Goal: Register for event/course

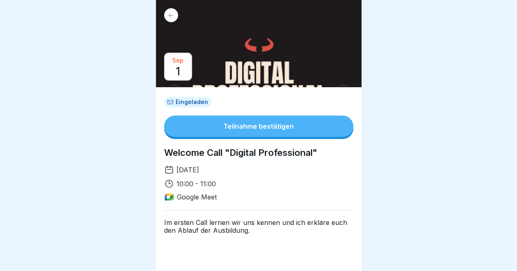
click at [267, 128] on div "Teilnahme bestätigen" at bounding box center [258, 126] width 70 height 7
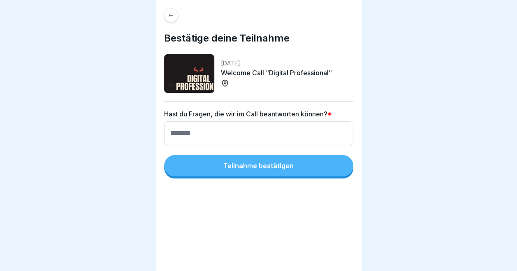
click at [265, 165] on div "Teilnahme bestätigen" at bounding box center [258, 165] width 70 height 7
type input "****"
click at [245, 166] on div "Teilnahme bestätigen" at bounding box center [258, 165] width 70 height 7
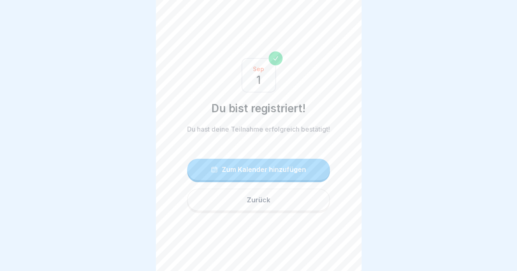
click at [260, 173] on div "Zum Kalender hinzufügen" at bounding box center [258, 169] width 95 height 7
click at [261, 198] on button "Zurück" at bounding box center [258, 200] width 143 height 22
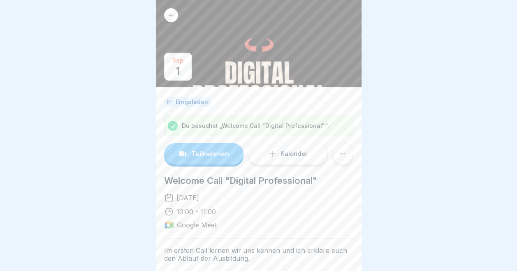
click at [365, 136] on div at bounding box center [258, 135] width 517 height 271
click at [225, 151] on p "Teilnehmen" at bounding box center [210, 153] width 38 height 7
click at [199, 153] on p "Teilnehmen" at bounding box center [210, 153] width 38 height 7
click at [196, 152] on p "Teilnehmen" at bounding box center [210, 153] width 38 height 7
click at [227, 149] on button "Teilnehmen" at bounding box center [204, 153] width 80 height 21
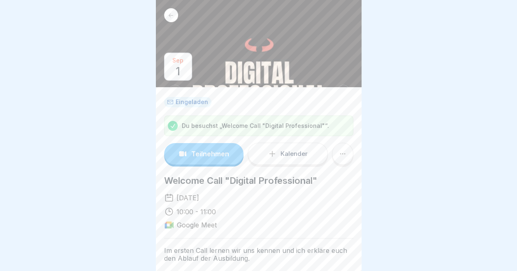
click at [208, 150] on p "Teilnehmen" at bounding box center [210, 153] width 38 height 7
click at [207, 150] on div "Teilnehmen" at bounding box center [203, 154] width 51 height 8
click at [338, 156] on icon at bounding box center [342, 154] width 8 height 8
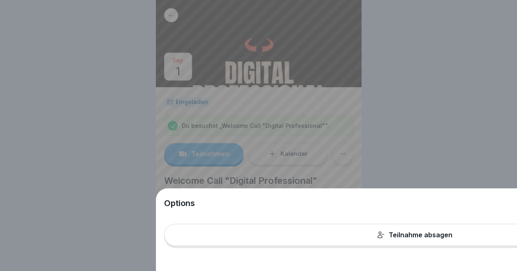
click at [447, 101] on div "Options Teilnahme absagen" at bounding box center [258, 135] width 517 height 271
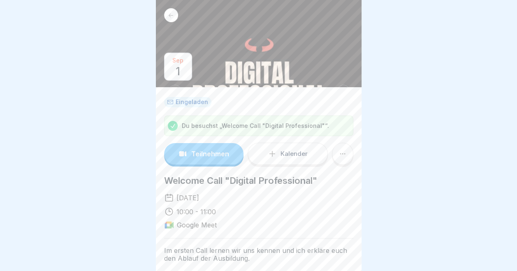
click at [204, 150] on p "Teilnehmen" at bounding box center [210, 153] width 38 height 7
click at [193, 152] on p "Teilnehmen" at bounding box center [210, 153] width 38 height 7
click at [193, 153] on p "Teilnehmen" at bounding box center [210, 153] width 38 height 7
drag, startPoint x: 218, startPoint y: 139, endPoint x: 216, endPoint y: 146, distance: 6.4
click at [218, 139] on div "Du besuchst „Welcome Call "Digital Professional"“. Teilnehmen Kalender" at bounding box center [258, 141] width 189 height 51
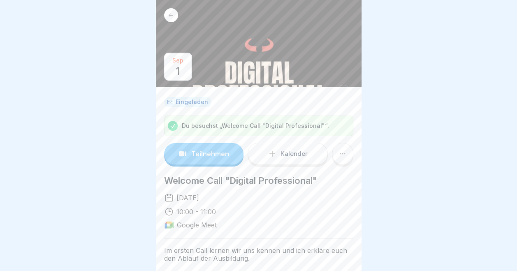
click at [214, 155] on p "Teilnehmen" at bounding box center [210, 153] width 38 height 7
click at [202, 150] on button "Teilnehmen" at bounding box center [204, 153] width 80 height 21
click at [198, 151] on p "Teilnehmen" at bounding box center [210, 153] width 38 height 7
click at [202, 150] on p "Teilnehmen" at bounding box center [210, 153] width 38 height 7
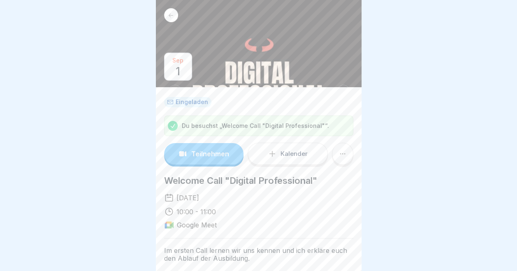
click at [208, 150] on p "Teilnehmen" at bounding box center [210, 153] width 38 height 7
click at [208, 156] on p "Teilnehmen" at bounding box center [210, 153] width 38 height 7
click at [201, 150] on p "Teilnehmen" at bounding box center [210, 153] width 38 height 7
click at [195, 154] on p "Teilnehmen" at bounding box center [210, 153] width 38 height 7
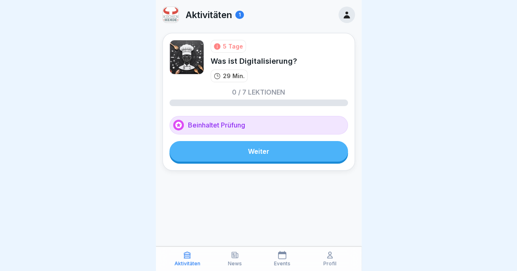
click at [258, 149] on link "Weiter" at bounding box center [258, 151] width 178 height 21
click at [242, 148] on link "Weiter" at bounding box center [258, 151] width 178 height 21
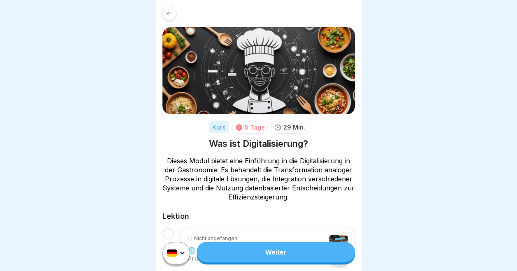
click at [255, 256] on link "Weiter" at bounding box center [276, 252] width 158 height 21
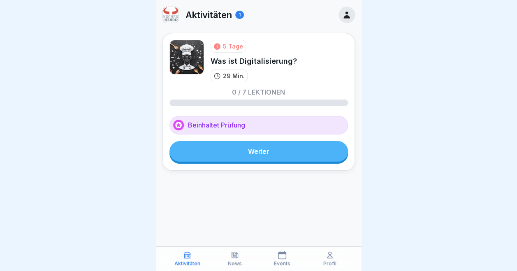
click at [285, 258] on icon at bounding box center [282, 255] width 8 height 8
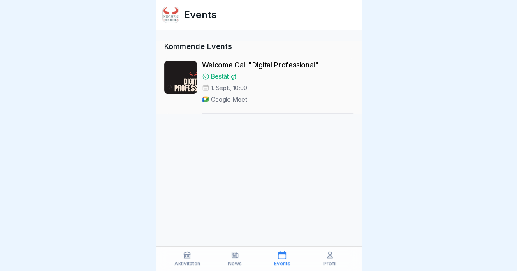
click at [215, 69] on div "Welcome Call "Digital Professional" Bestätigt 1. Sept., 10:00 Google Meet" at bounding box center [277, 87] width 151 height 53
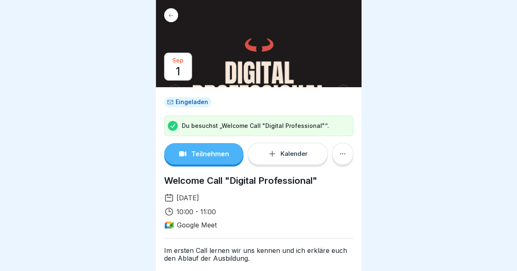
click at [203, 155] on p "Teilnehmen" at bounding box center [210, 153] width 38 height 7
